Goal: Task Accomplishment & Management: Manage account settings

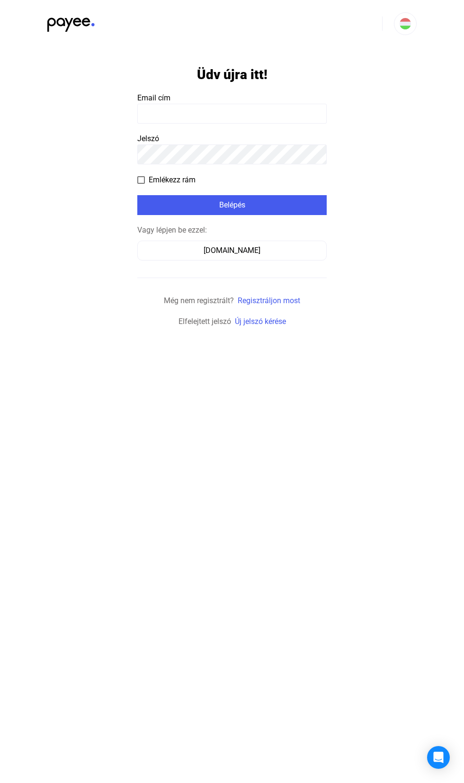
click at [264, 247] on div "[DOMAIN_NAME]" at bounding box center [232, 250] width 183 height 11
